Goal: Find contact information: Find contact information

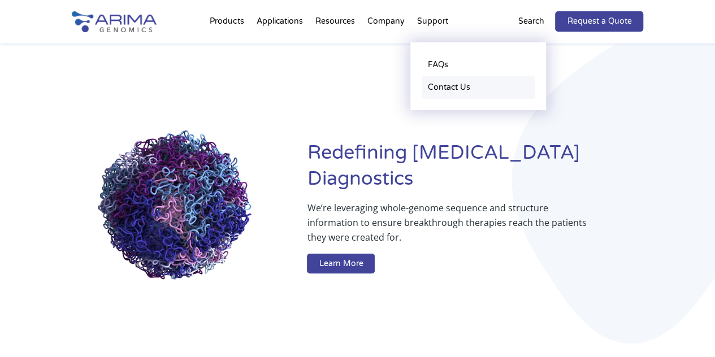
click at [435, 89] on link "Contact Us" at bounding box center [478, 87] width 113 height 23
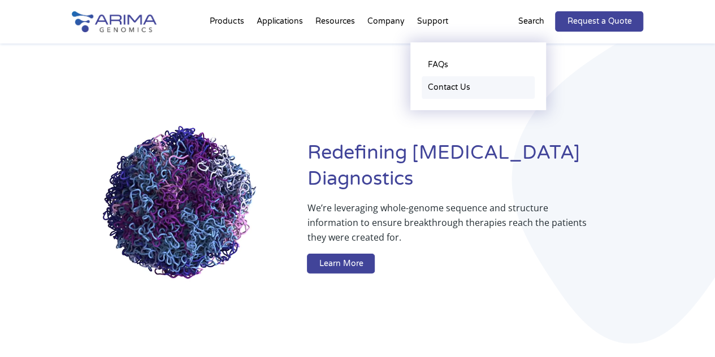
click at [435, 89] on link "Contact Us" at bounding box center [478, 87] width 113 height 23
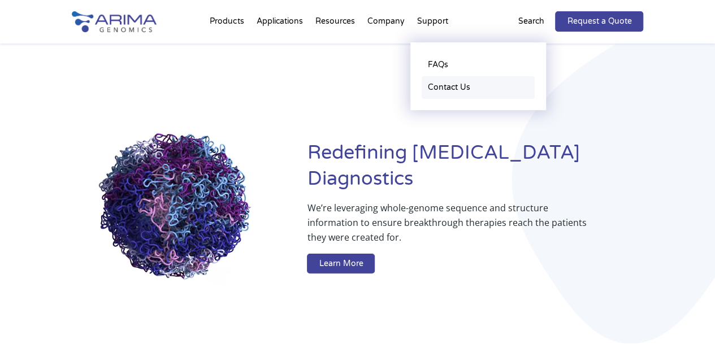
click at [435, 89] on link "Contact Us" at bounding box center [478, 87] width 113 height 23
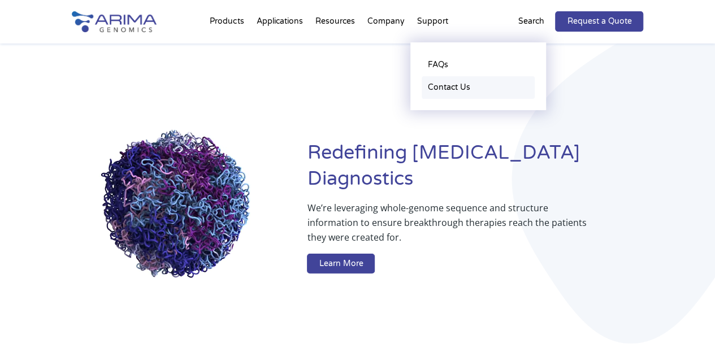
click at [435, 89] on link "Contact Us" at bounding box center [478, 87] width 113 height 23
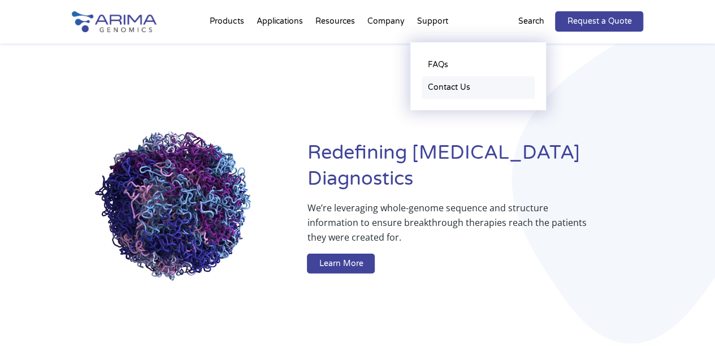
click at [435, 89] on link "Contact Us" at bounding box center [478, 87] width 113 height 23
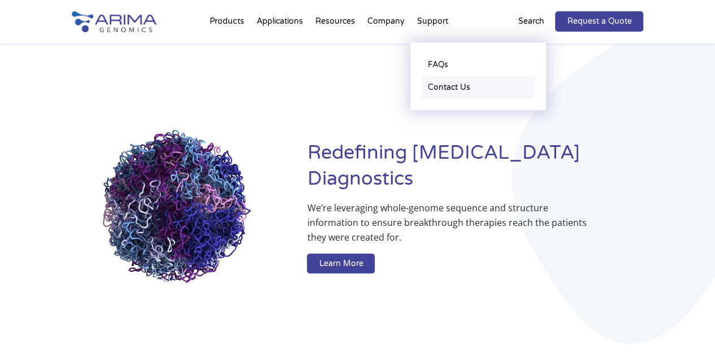
click at [435, 89] on link "Contact Us" at bounding box center [478, 87] width 113 height 23
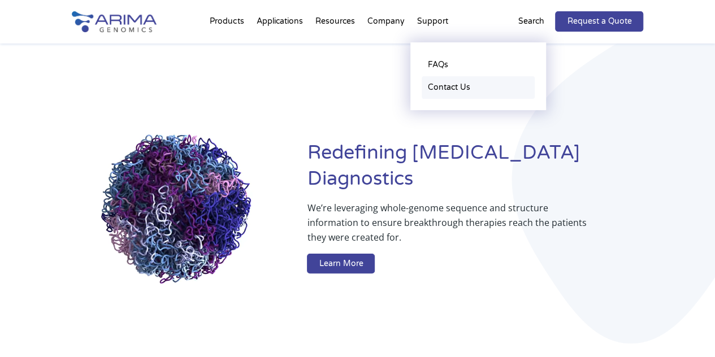
click at [435, 89] on link "Contact Us" at bounding box center [478, 87] width 113 height 23
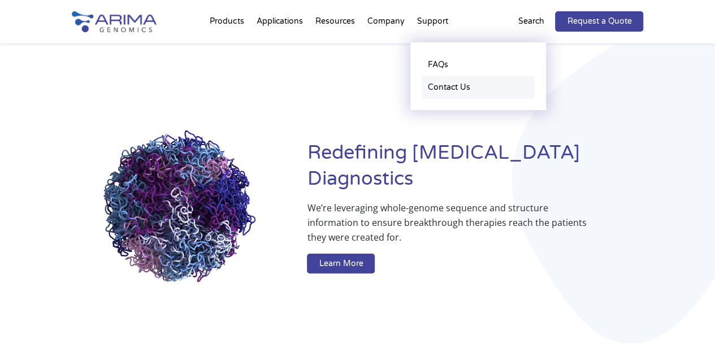
click at [435, 89] on link "Contact Us" at bounding box center [478, 87] width 113 height 23
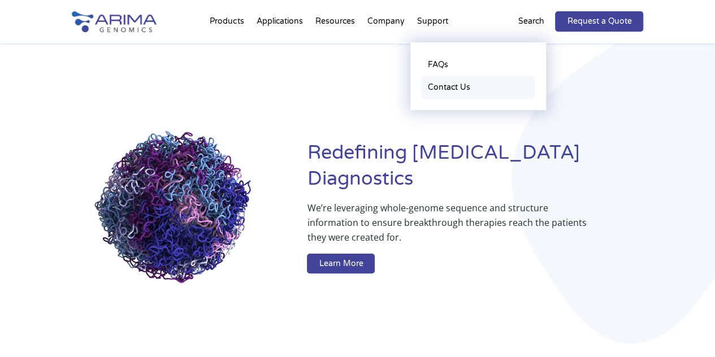
click at [435, 89] on link "Contact Us" at bounding box center [478, 87] width 113 height 23
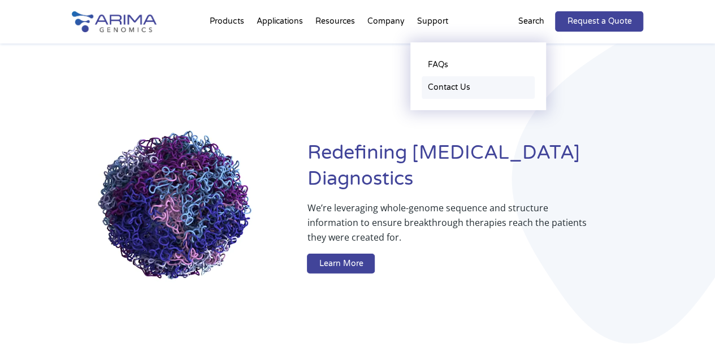
click at [435, 89] on link "Contact Us" at bounding box center [478, 87] width 113 height 23
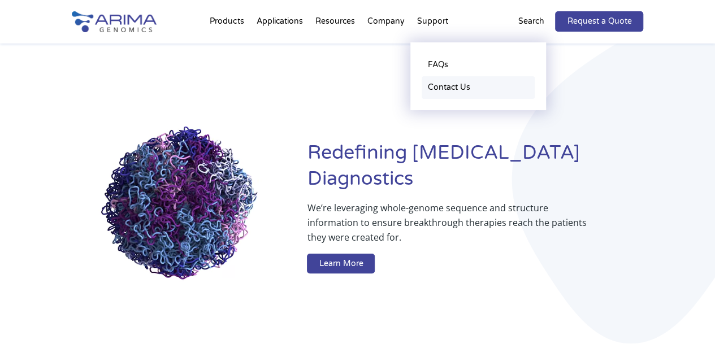
drag, startPoint x: 435, startPoint y: 89, endPoint x: 443, endPoint y: 72, distance: 18.2
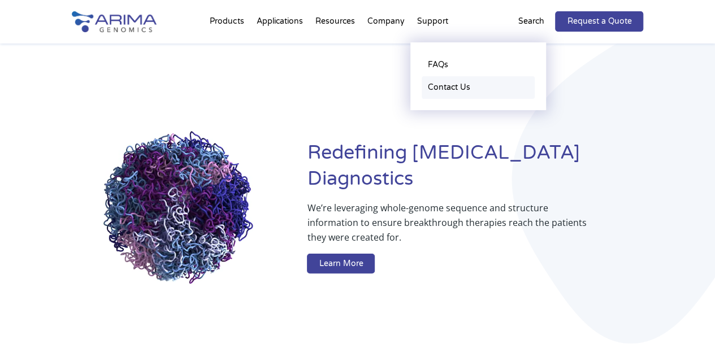
click at [443, 72] on ul "FAQs Contact Us" at bounding box center [479, 76] width 136 height 68
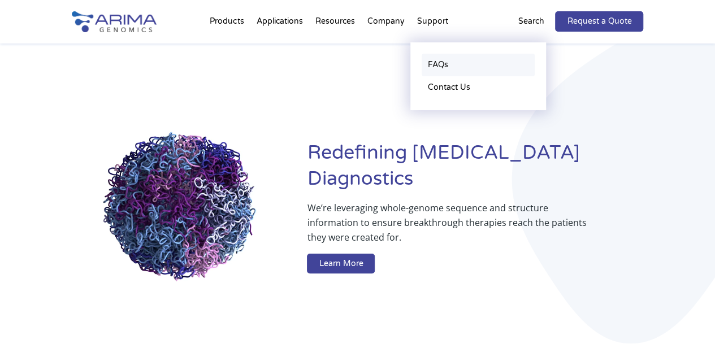
click at [443, 72] on link "FAQs" at bounding box center [478, 65] width 113 height 23
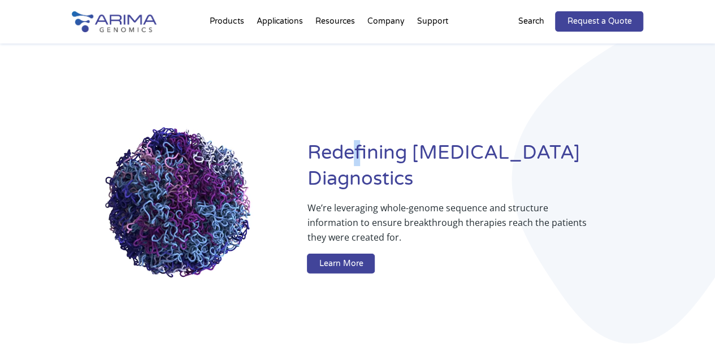
drag, startPoint x: 443, startPoint y: 72, endPoint x: 359, endPoint y: 120, distance: 97.5
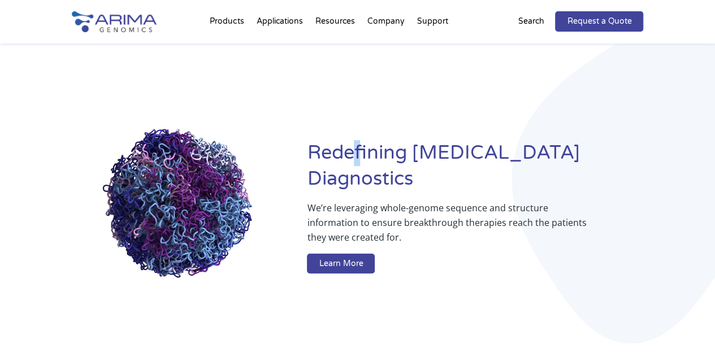
click at [359, 120] on div "Redefining [MEDICAL_DATA] Diagnostics We’re leveraging whole-genome sequence an…" at bounding box center [358, 210] width 572 height 332
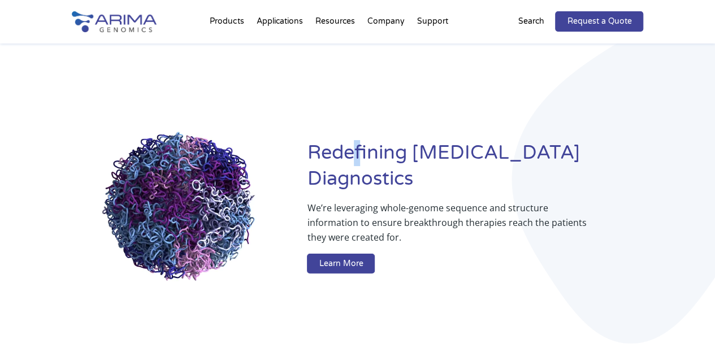
click at [359, 120] on div "Redefining [MEDICAL_DATA] Diagnostics We’re leveraging whole-genome sequence an…" at bounding box center [358, 210] width 572 height 332
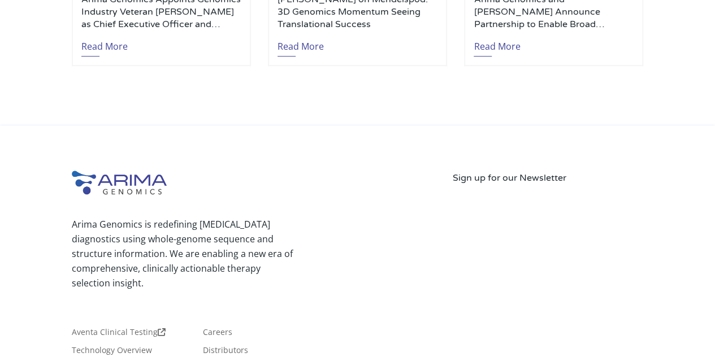
scroll to position [2749, 0]
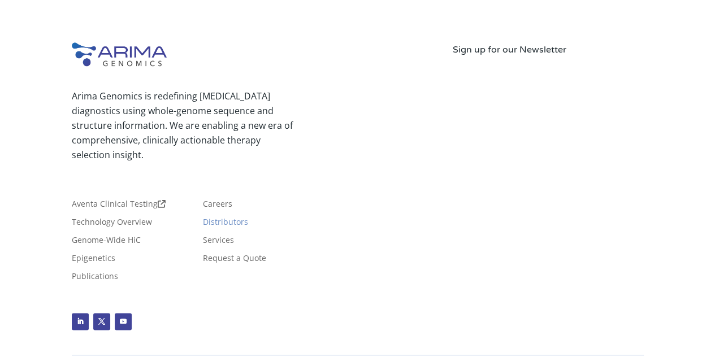
click at [223, 218] on link "Distributors" at bounding box center [225, 224] width 45 height 12
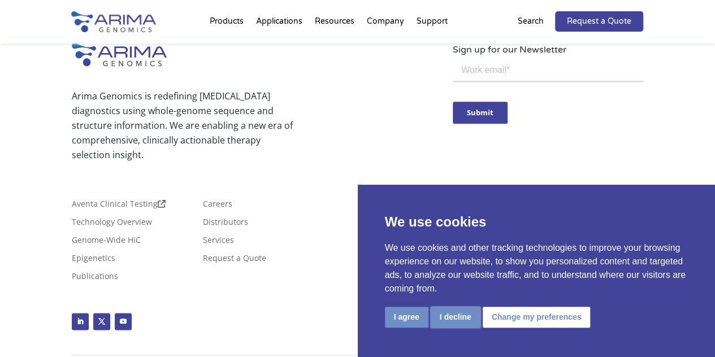
click at [457, 310] on button "I decline" at bounding box center [456, 317] width 50 height 21
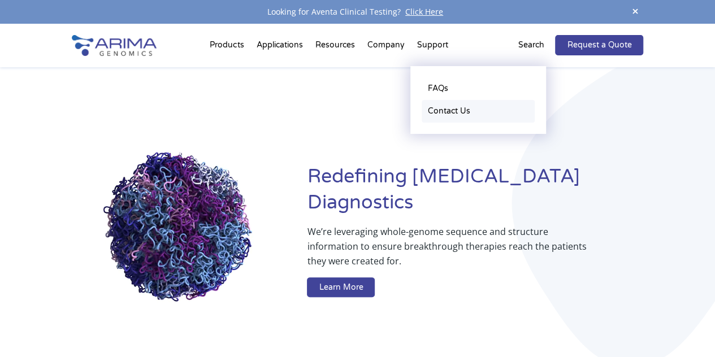
click at [440, 110] on link "Contact Us" at bounding box center [478, 111] width 113 height 23
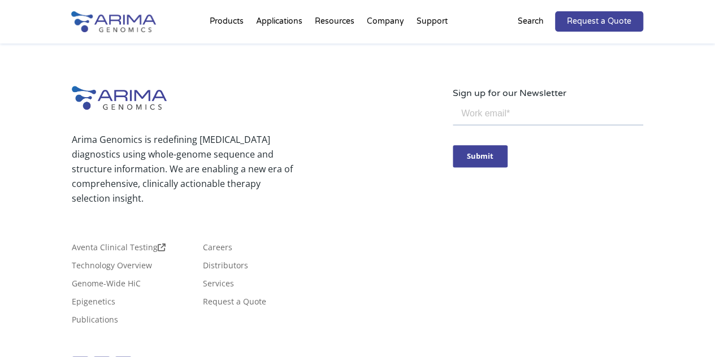
scroll to position [644, 0]
click at [225, 261] on link "Distributors" at bounding box center [225, 267] width 45 height 12
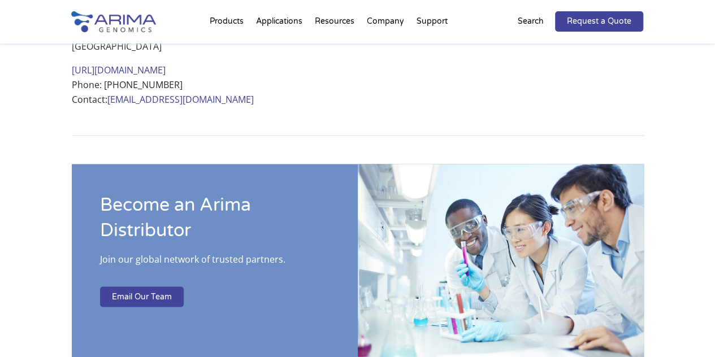
scroll to position [907, 0]
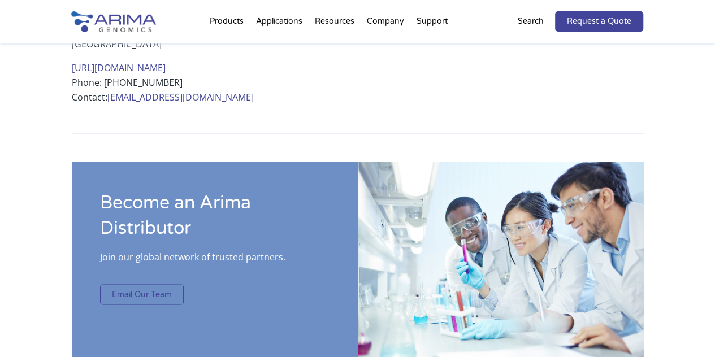
click at [136, 284] on link "Email Our Team" at bounding box center [142, 294] width 84 height 20
